Goal: Navigation & Orientation: Find specific page/section

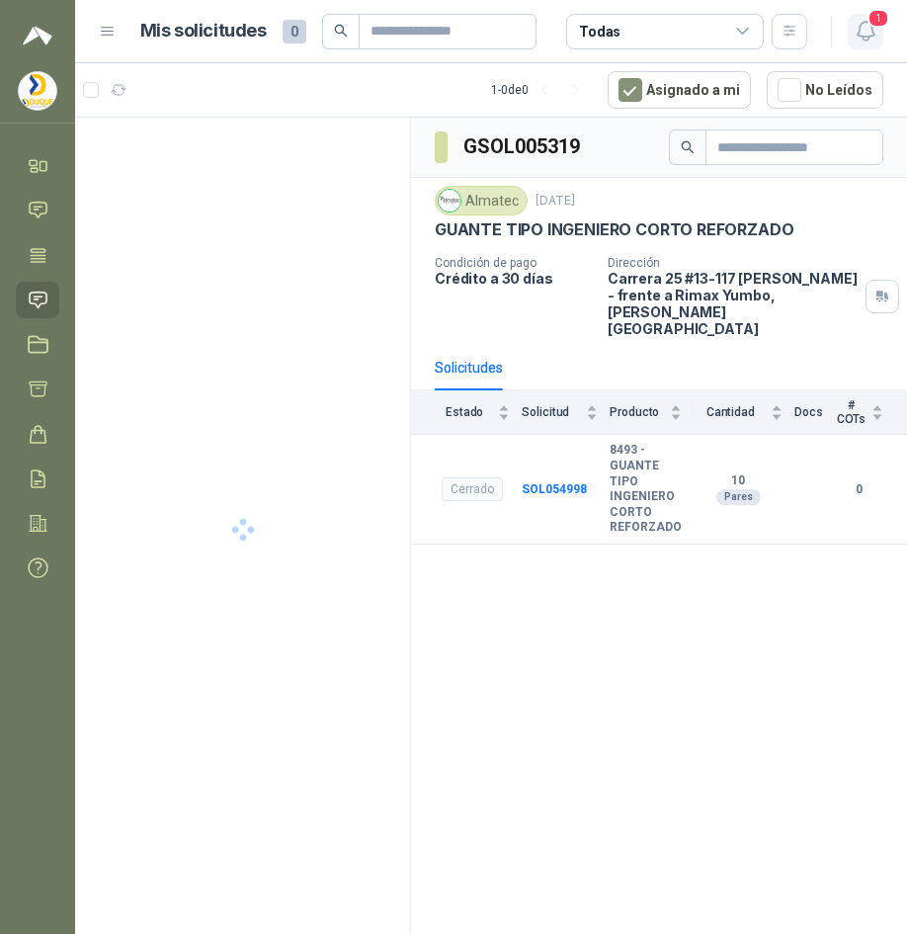
click at [868, 24] on span "1" at bounding box center [878, 18] width 22 height 19
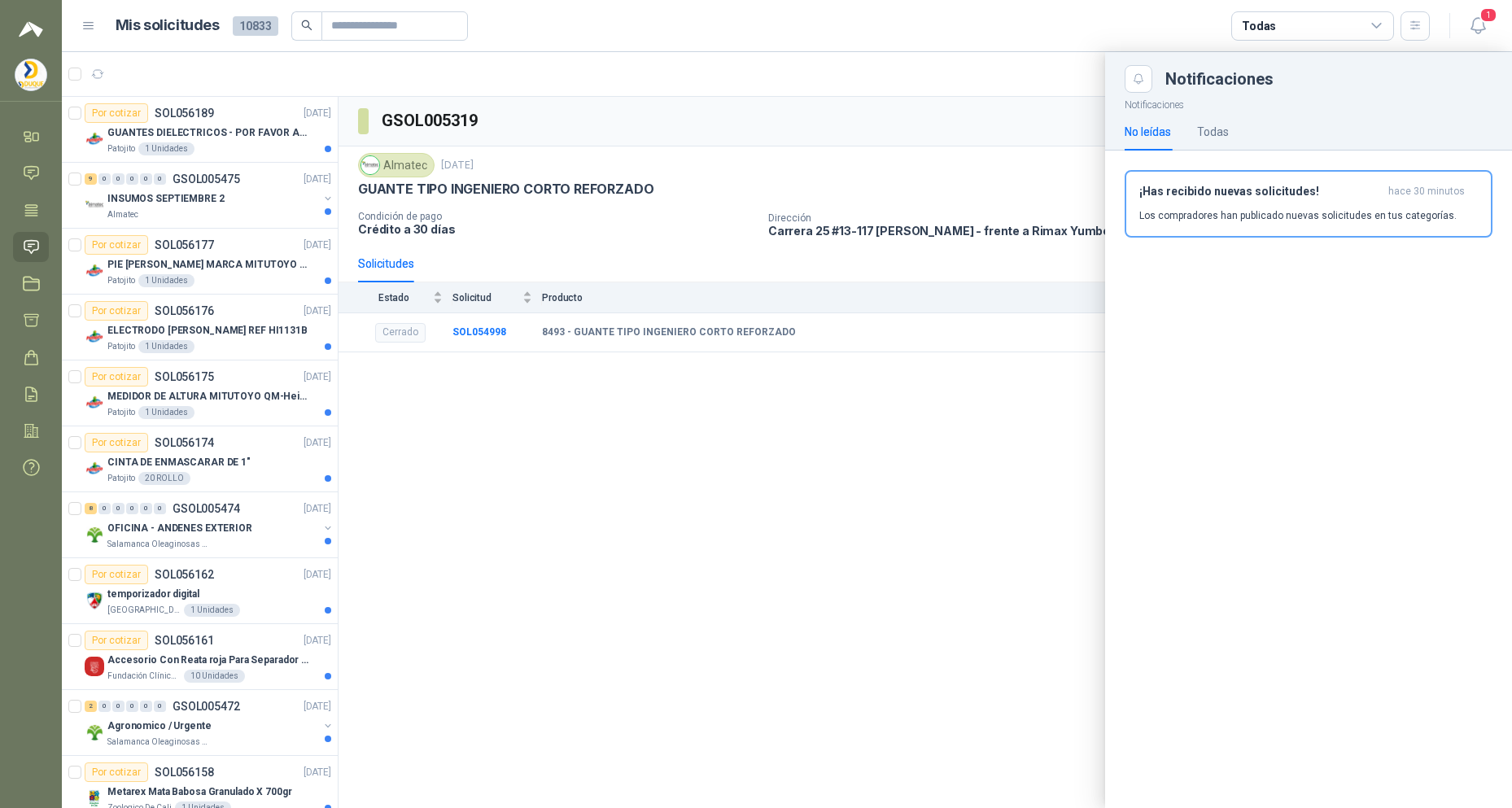
click at [747, 488] on div at bounding box center [787, 430] width 1450 height 756
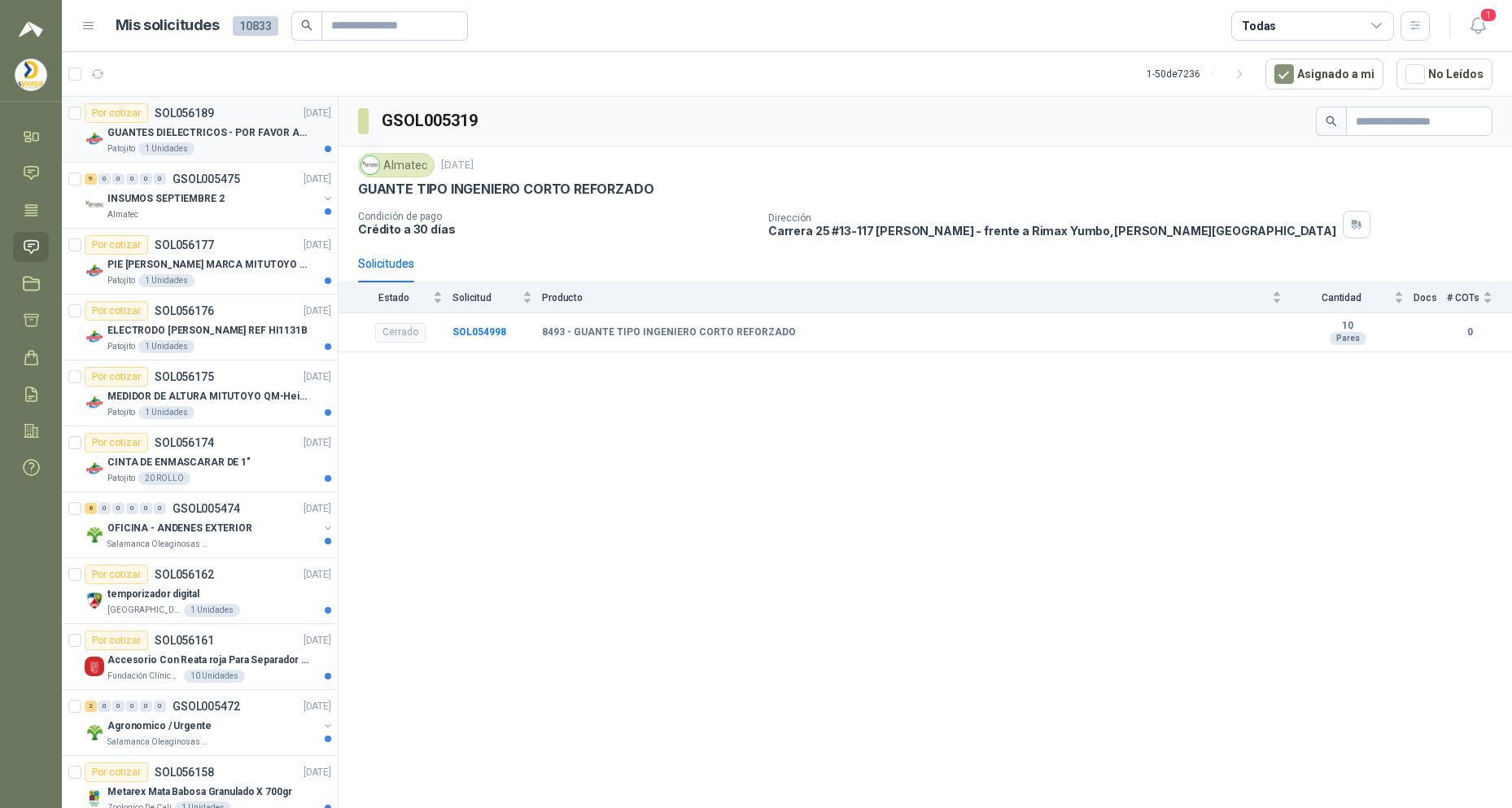
click at [188, 133] on p "GUANTES DIELECTRICOS - POR FAVOR ADJUNTAR SU FICHA TECNICA" at bounding box center [208, 133] width 203 height 16
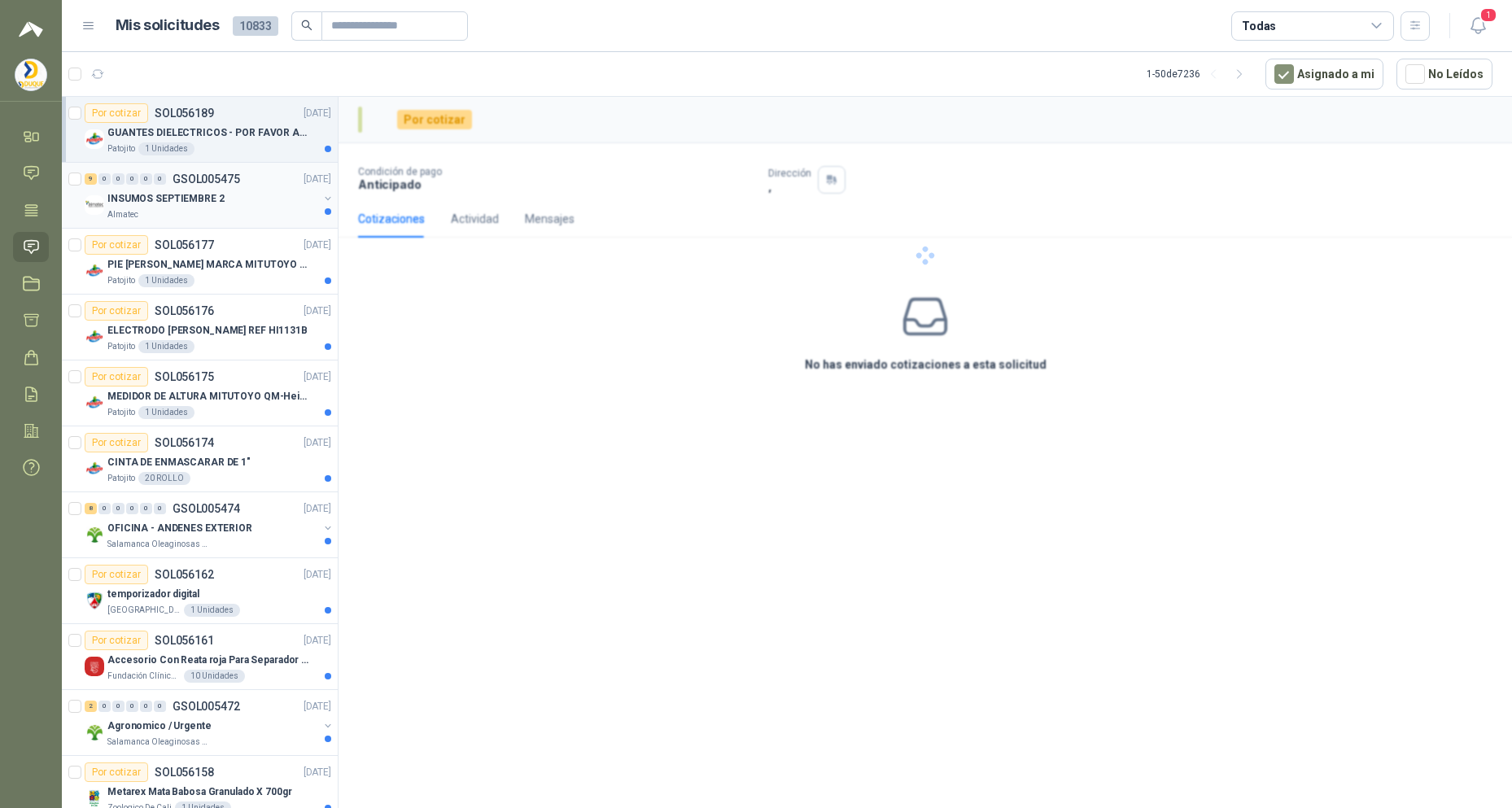
click at [219, 206] on div "INSUMOS SEPTIEMBRE 2" at bounding box center [213, 198] width 211 height 20
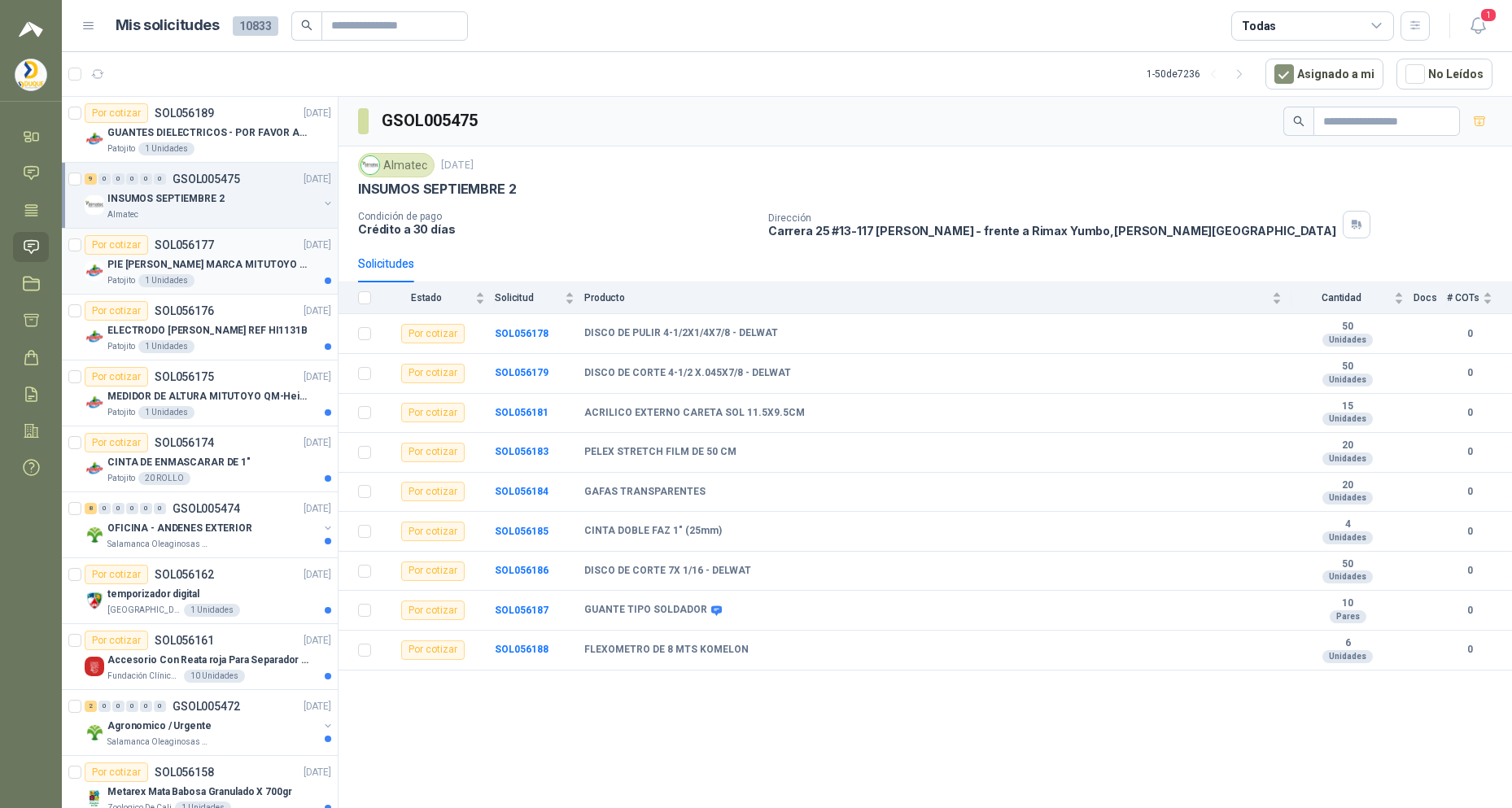
click at [241, 271] on p "PIE [PERSON_NAME] MARCA MITUTOYO REF [PHONE_NUMBER]" at bounding box center [208, 264] width 203 height 16
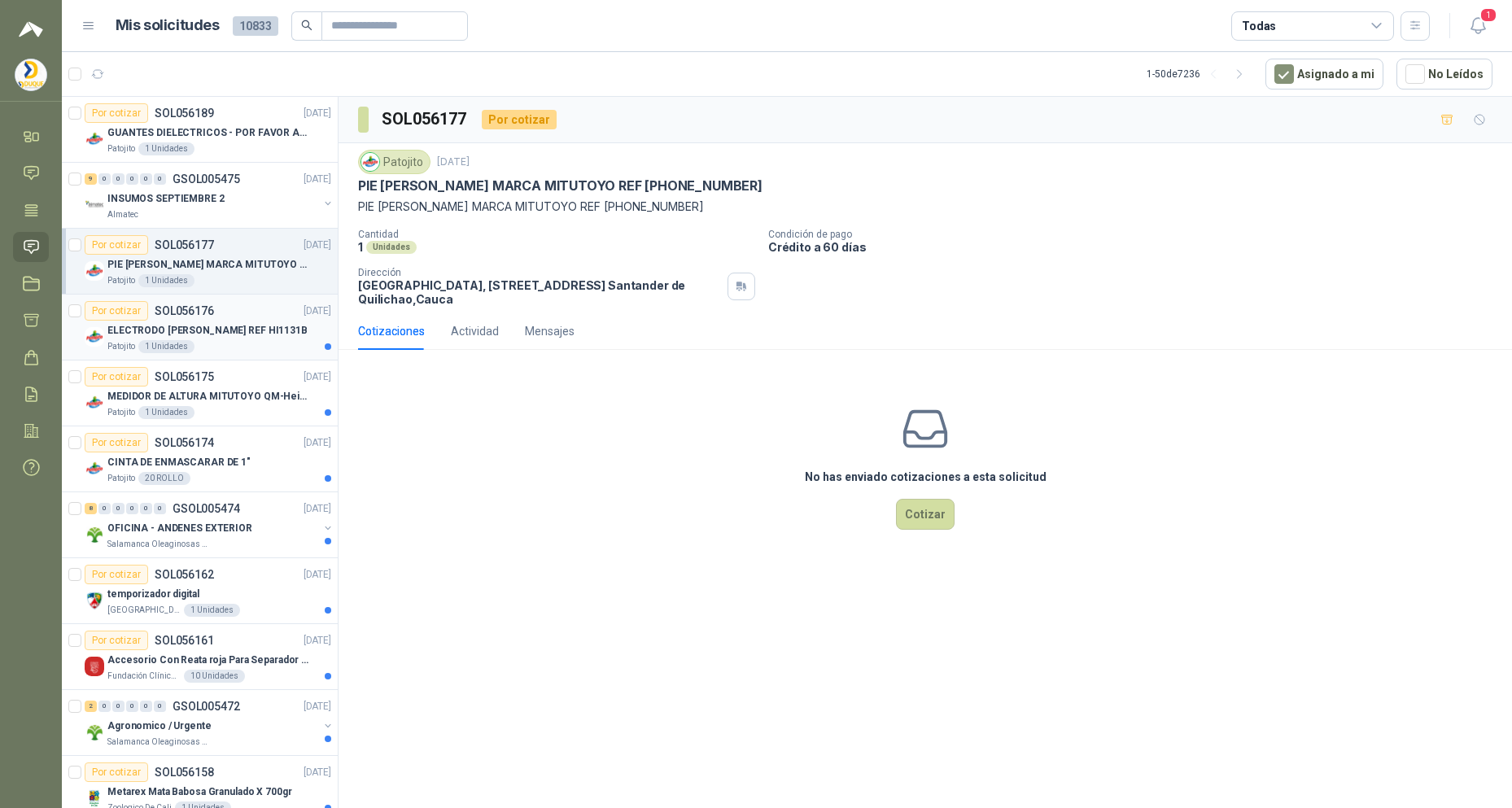
click at [264, 336] on div "ELECTRODO [PERSON_NAME] REF HI1131B" at bounding box center [219, 330] width 224 height 20
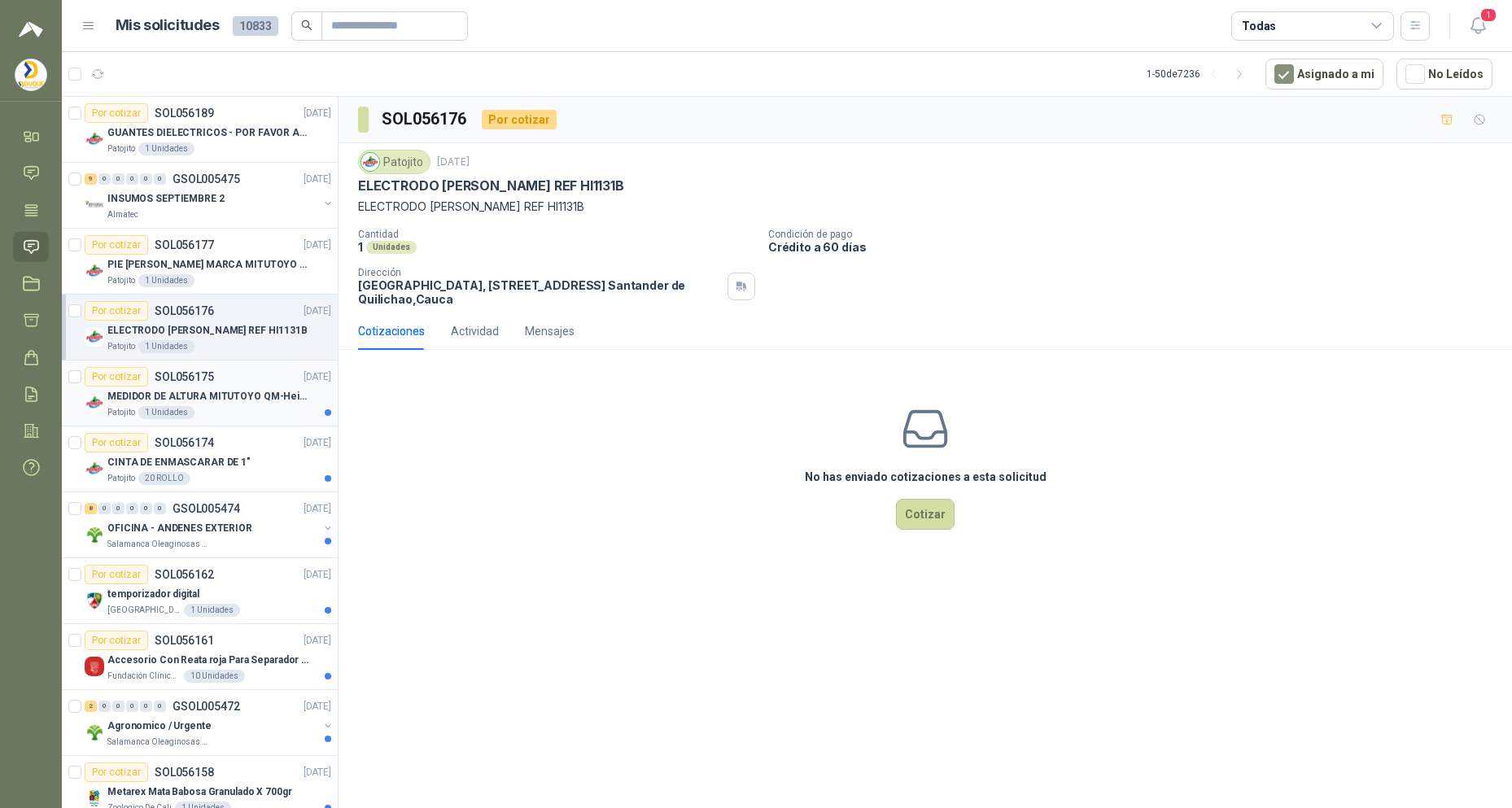
click at [268, 397] on p "MEDIDOR DE ALTURA MITUTOYO QM-Height 518-245" at bounding box center [208, 396] width 203 height 16
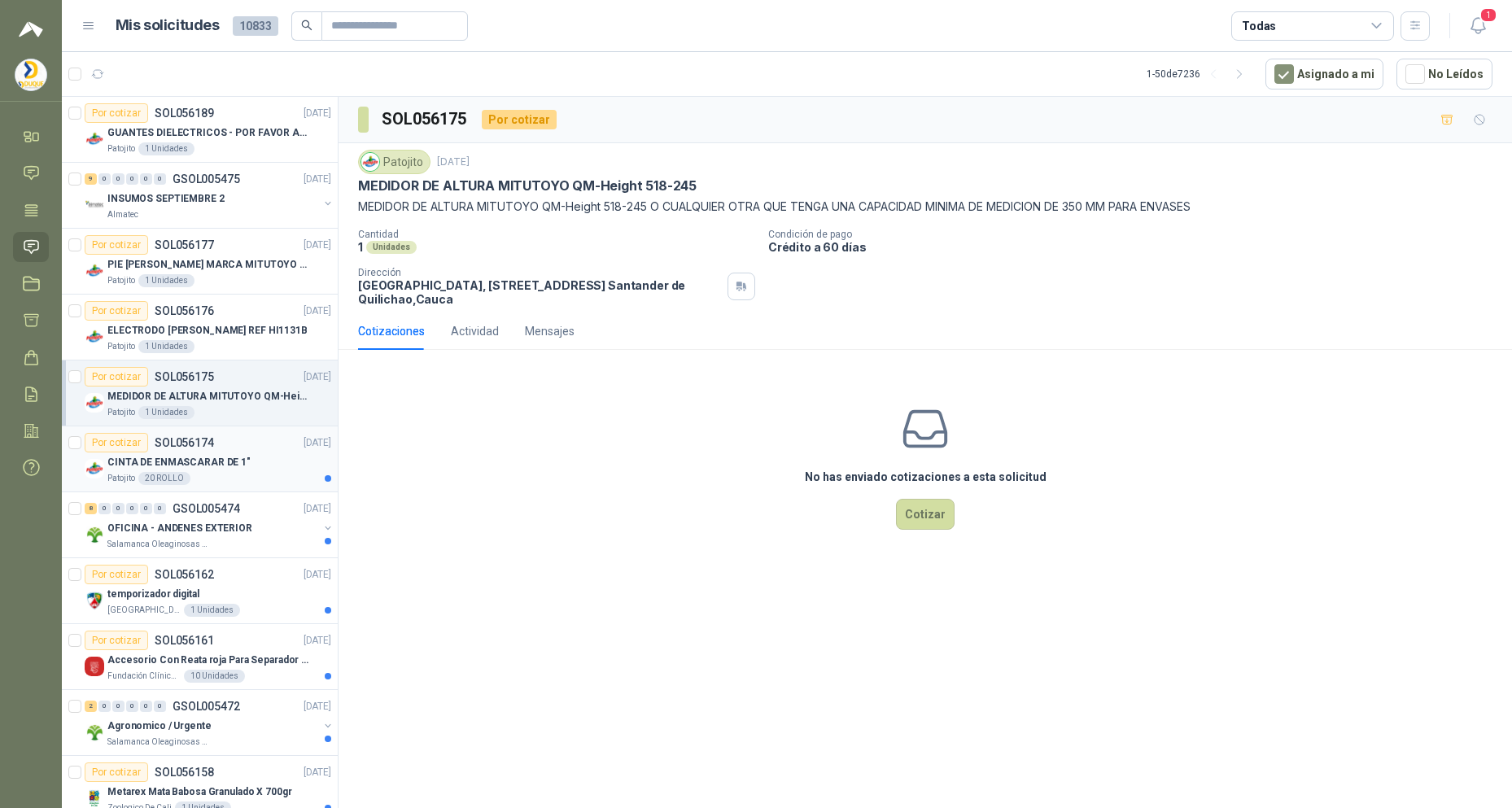
click at [230, 465] on p "CINTA DE ENMASCARAR DE 1"" at bounding box center [179, 462] width 143 height 16
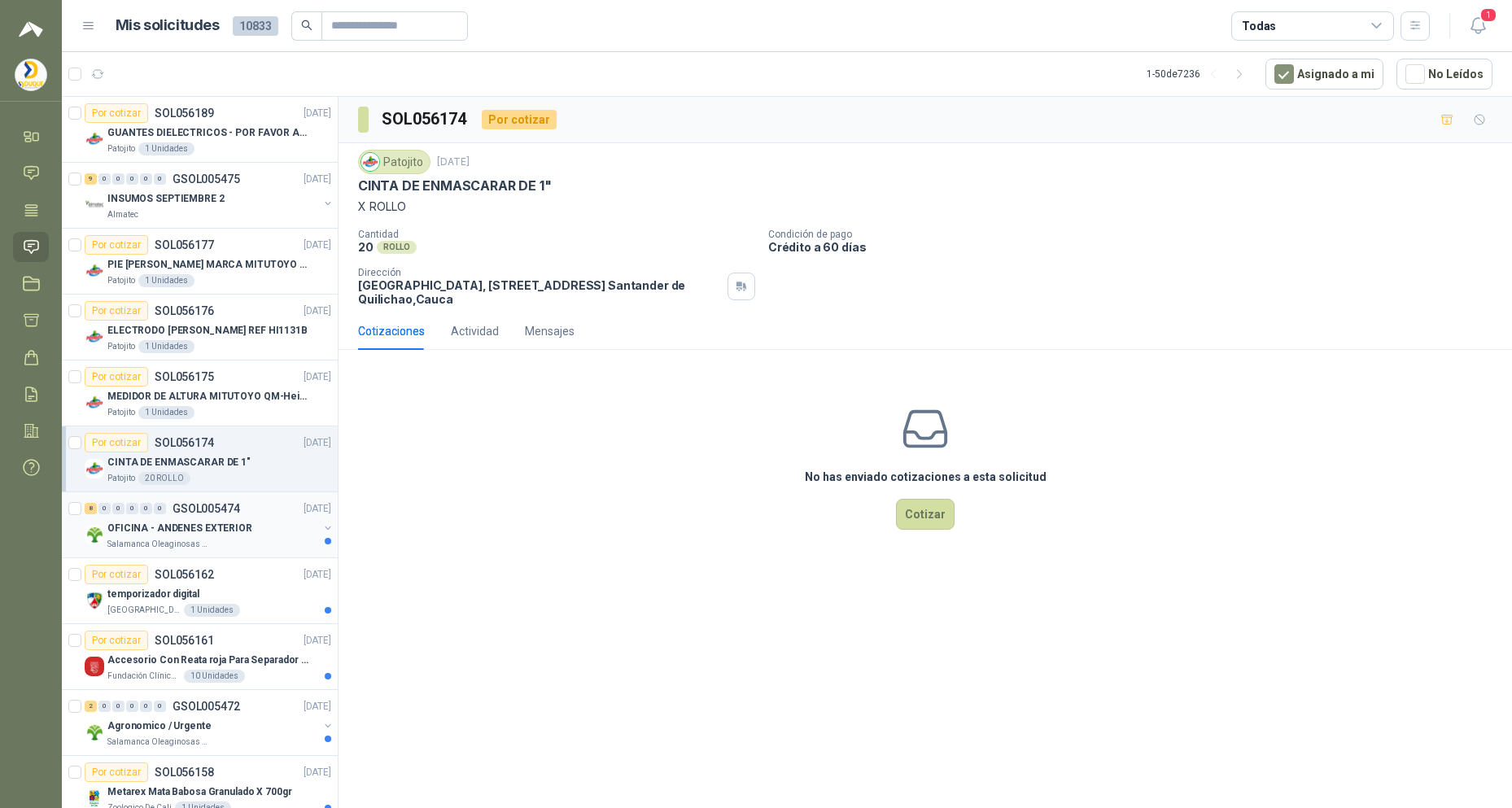
click at [241, 525] on p "OFICINA - ANDENES EXTERIOR" at bounding box center [180, 528] width 145 height 16
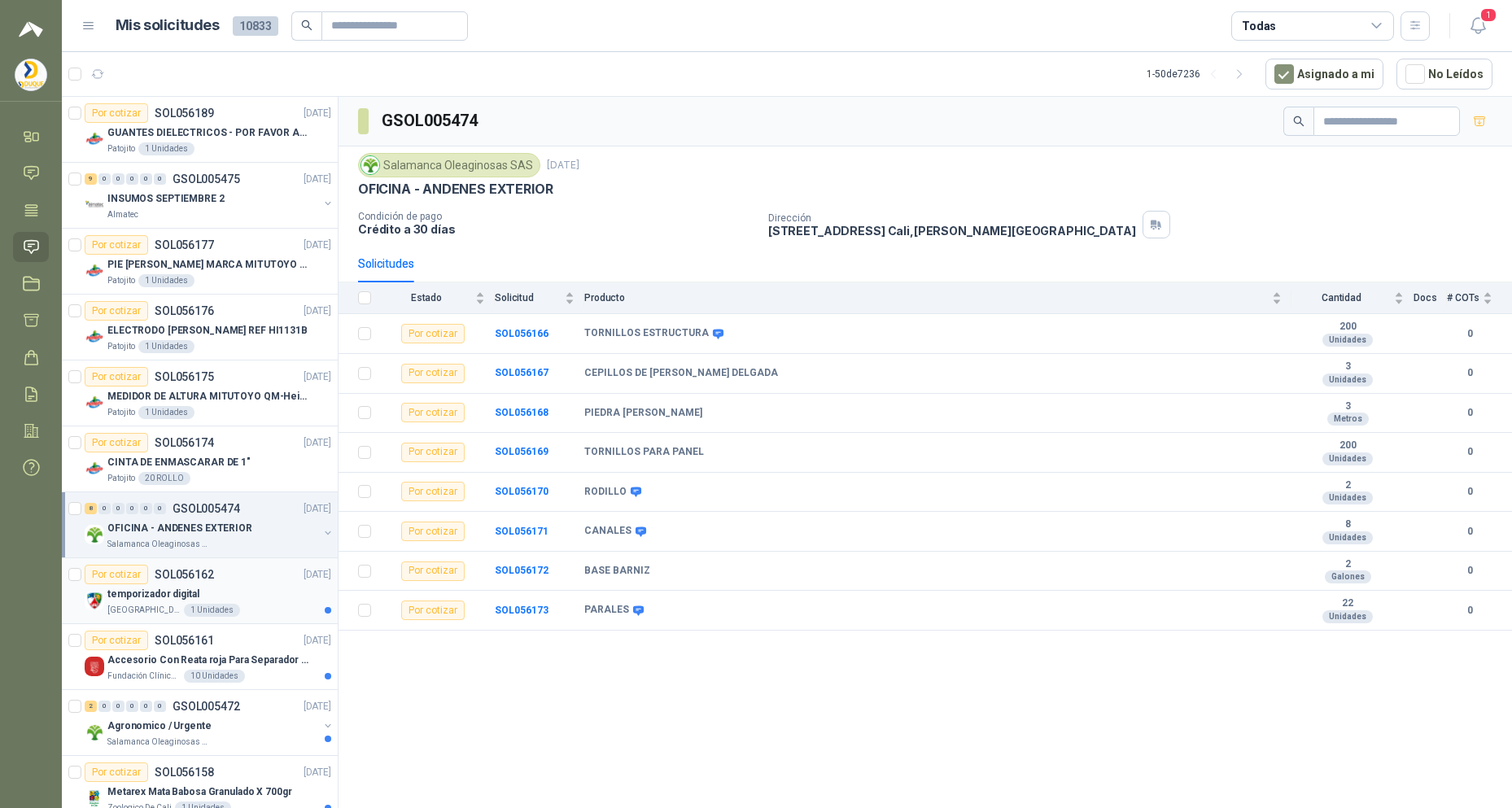
click at [274, 599] on div "temporizador digital" at bounding box center [219, 594] width 224 height 20
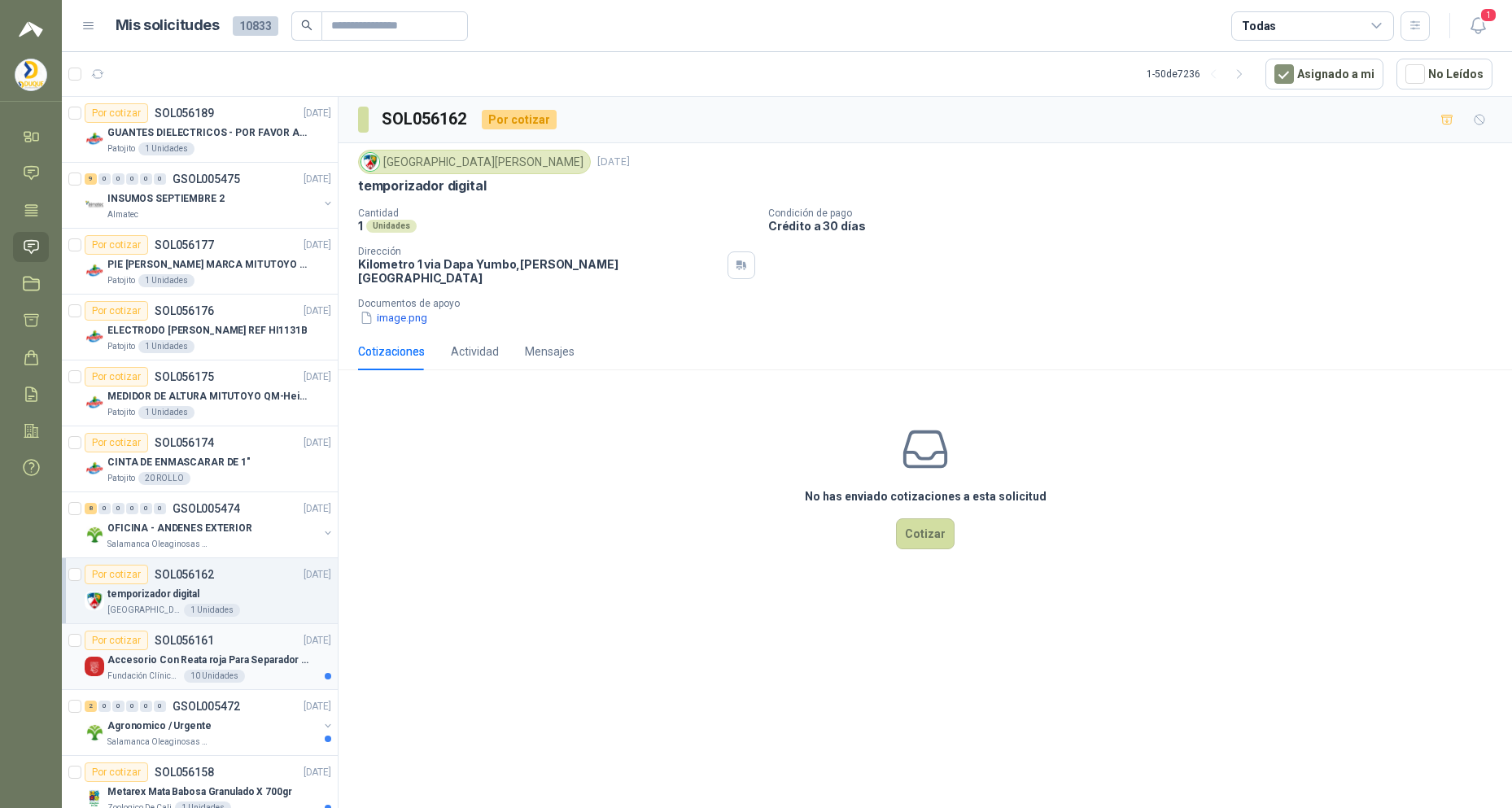
click at [264, 657] on p "Accesorio Con Reata roja Para Separador De Fila" at bounding box center [208, 660] width 203 height 16
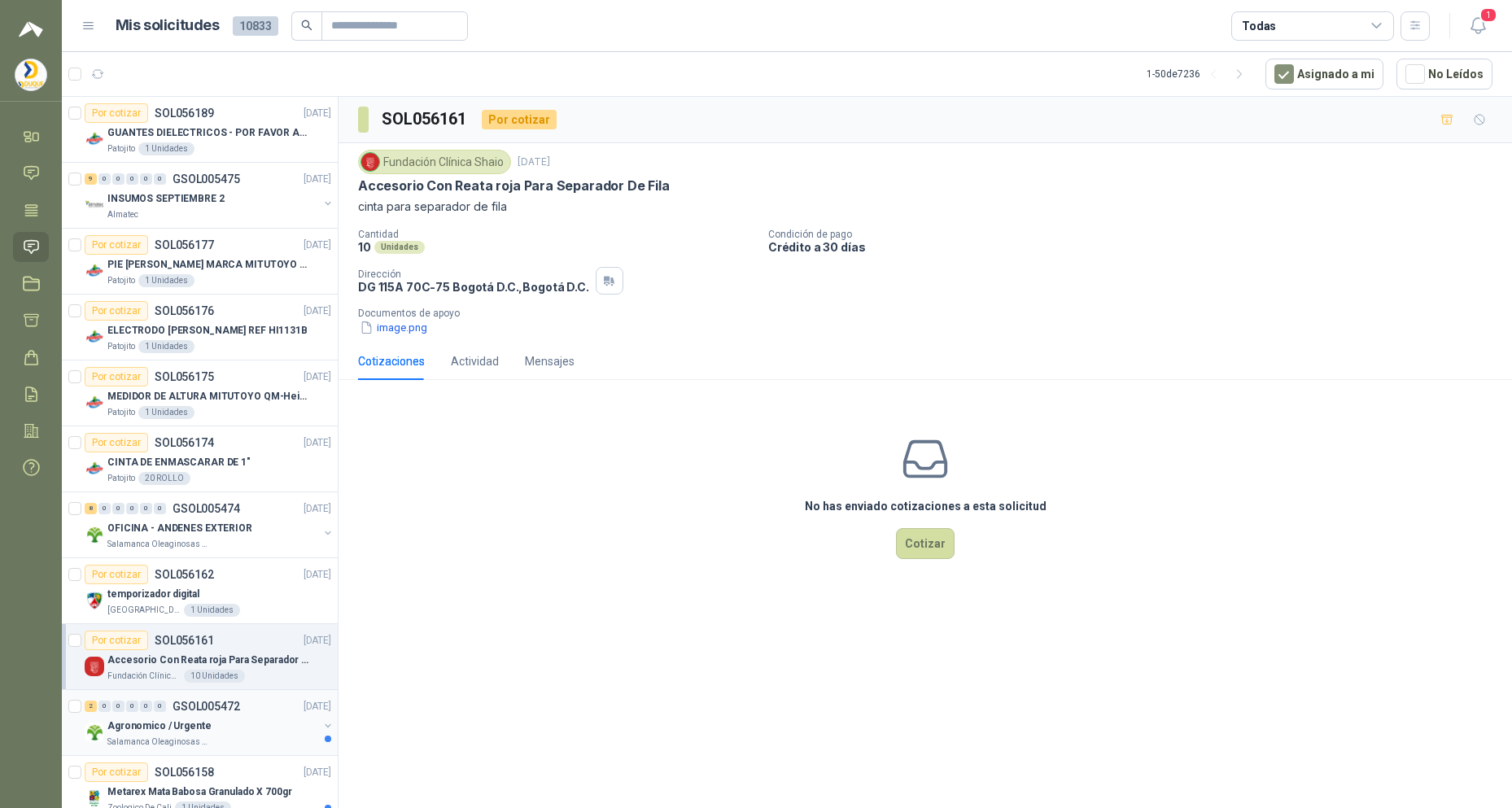
click at [242, 713] on div "2 0 0 0 0 0 GSOL005472 [DATE]" at bounding box center [209, 707] width 250 height 20
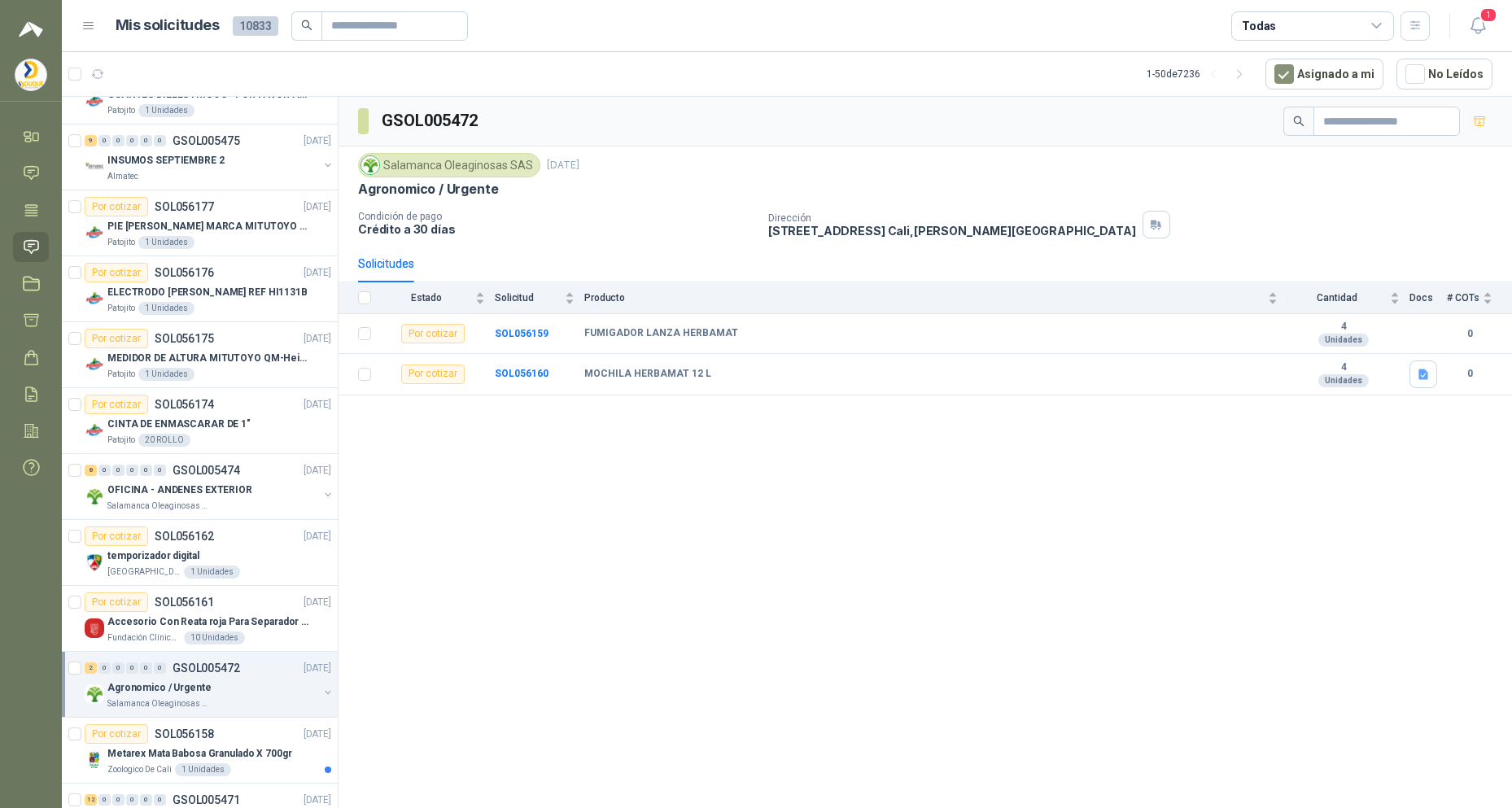
scroll to position [82, 0]
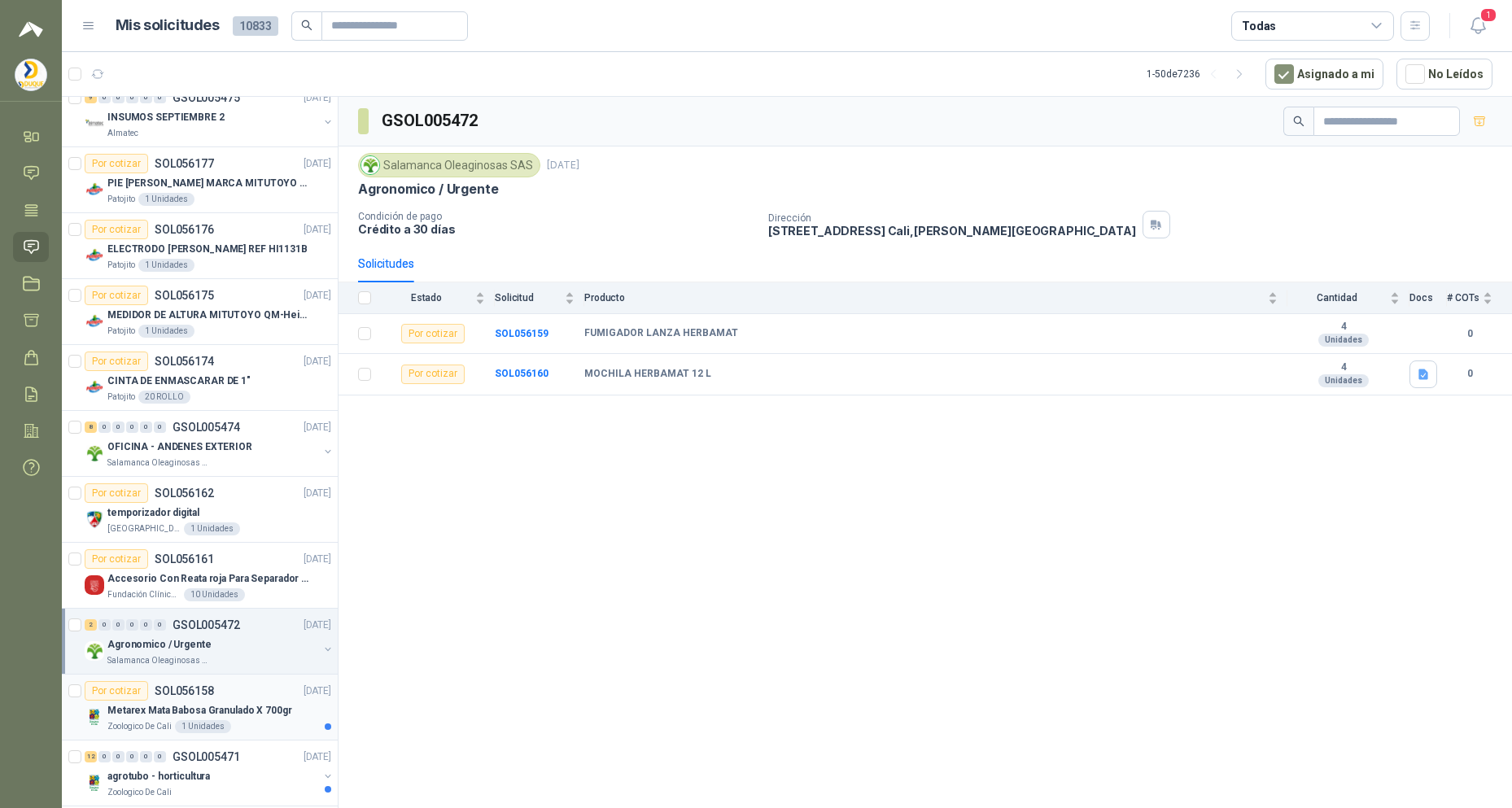
click at [239, 699] on div "Por cotizar SOL056158 [DATE]" at bounding box center [208, 691] width 246 height 20
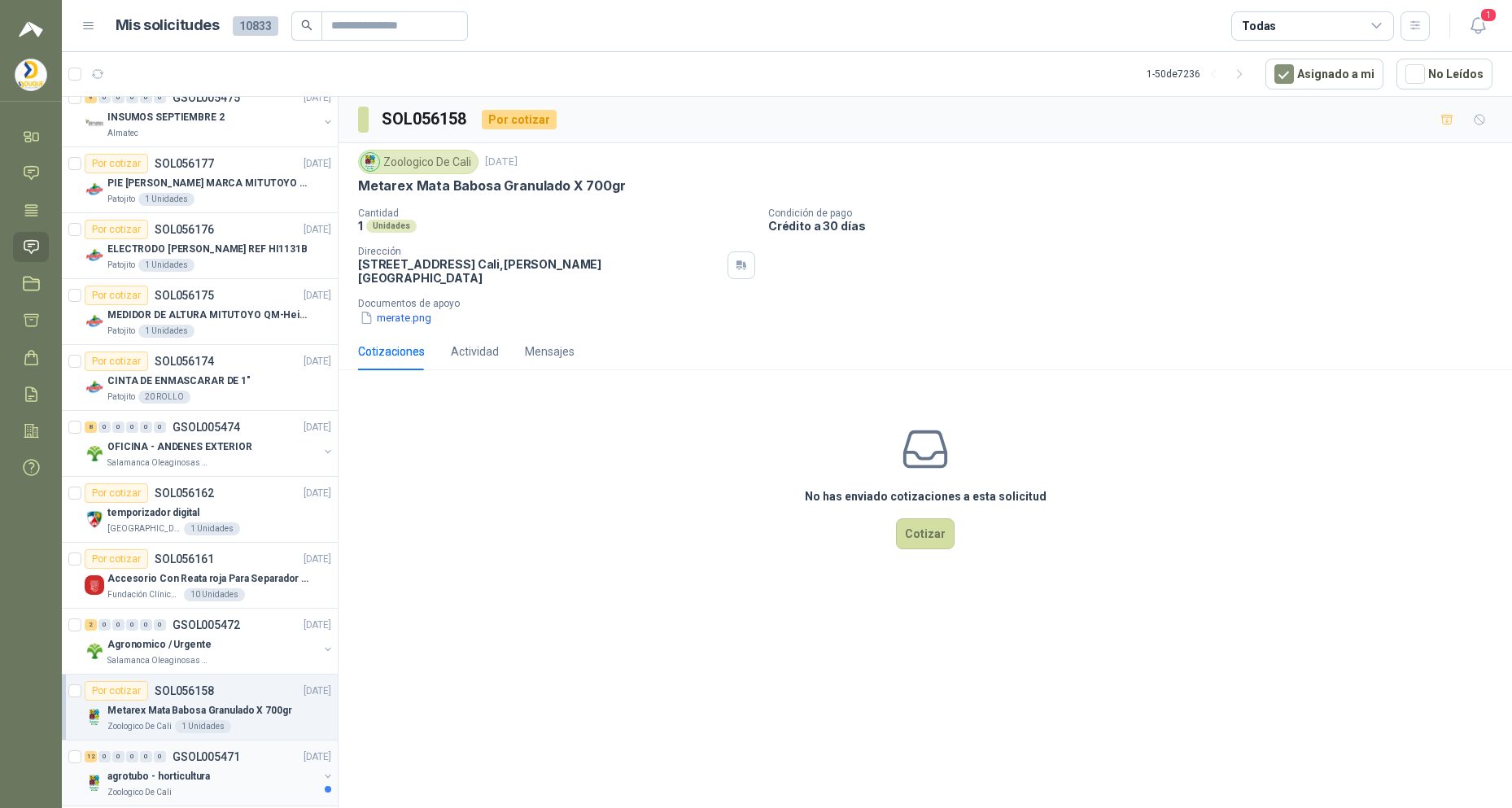
scroll to position [163, 0]
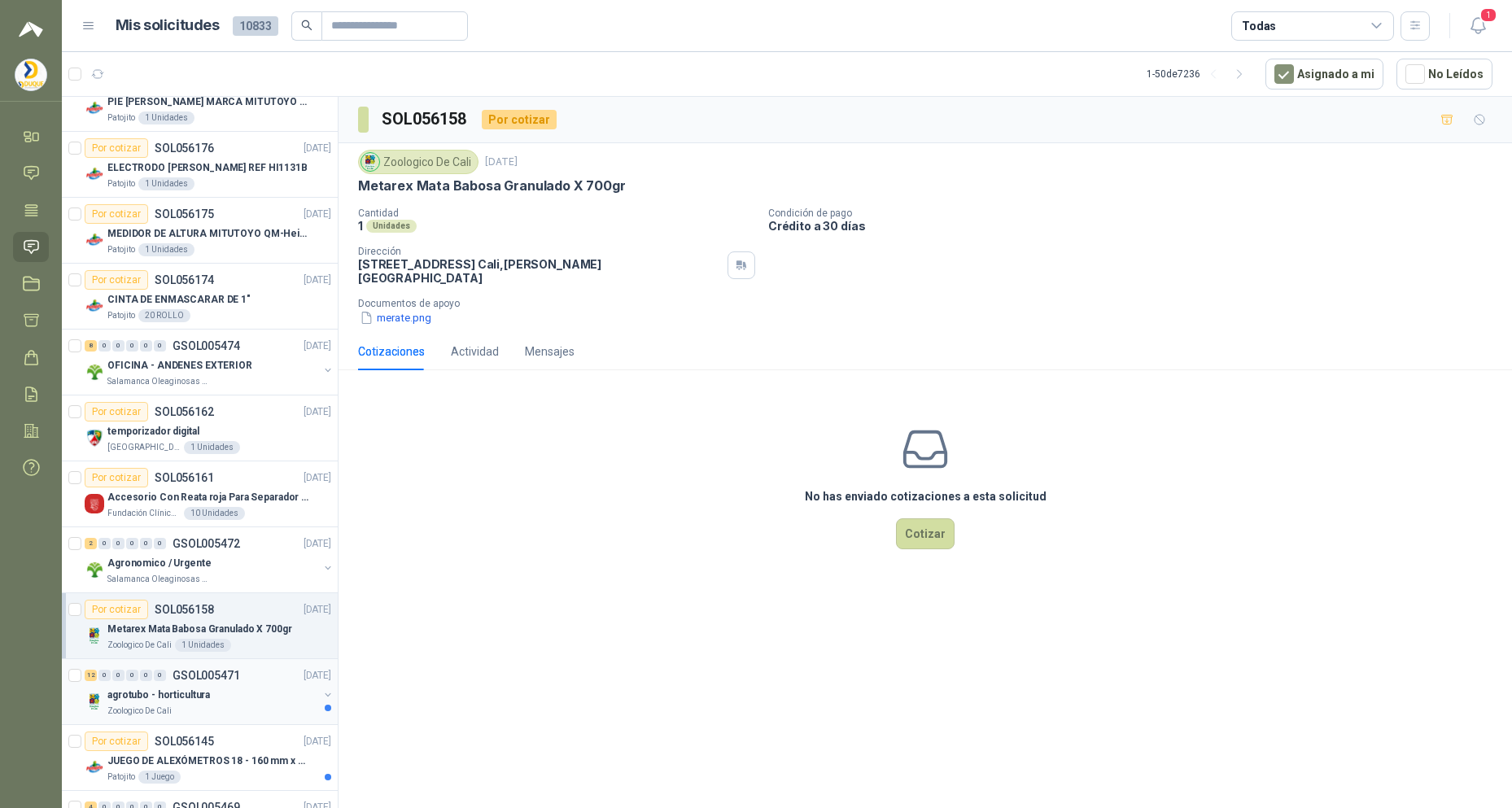
click at [264, 693] on div "agrotubo - horticultura" at bounding box center [213, 695] width 211 height 20
